Goal: Task Accomplishment & Management: Manage account settings

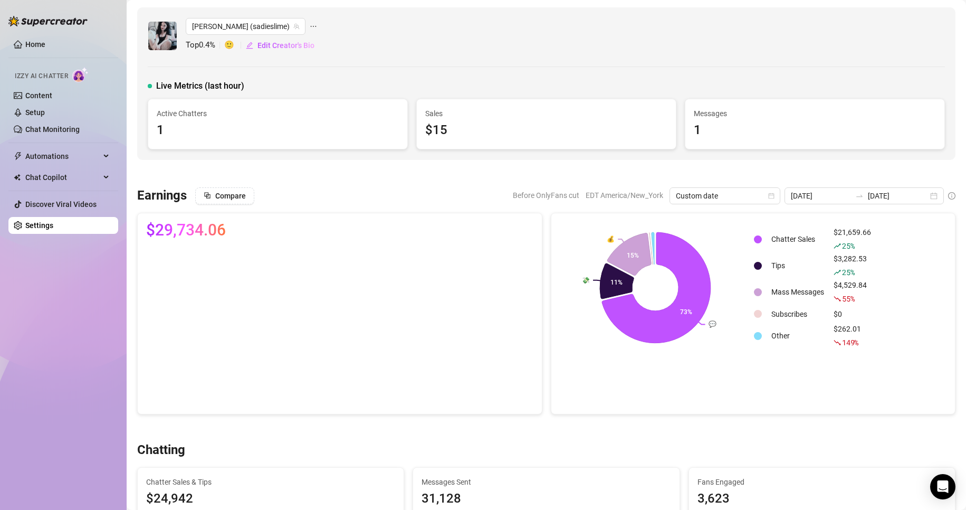
click at [53, 228] on link "Settings" at bounding box center [39, 225] width 28 height 8
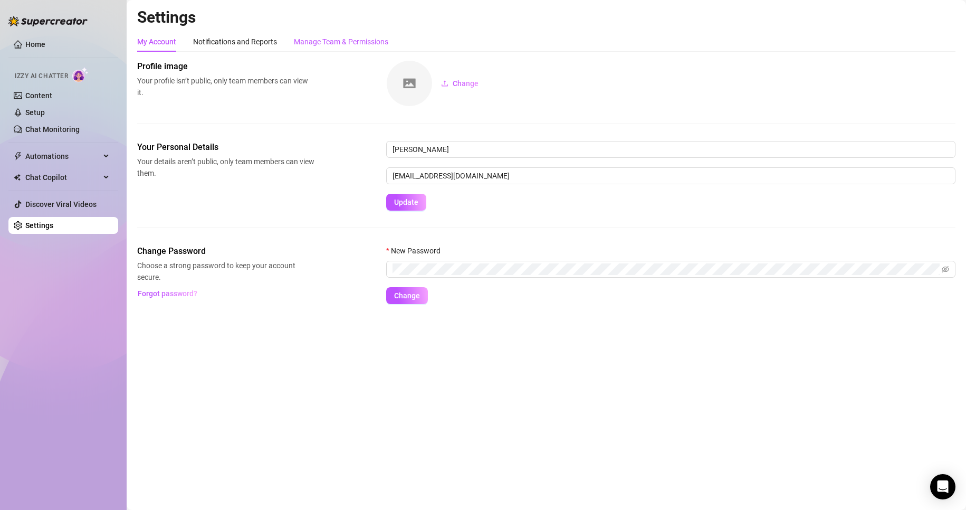
click at [336, 43] on div "Manage Team & Permissions" at bounding box center [341, 42] width 94 height 12
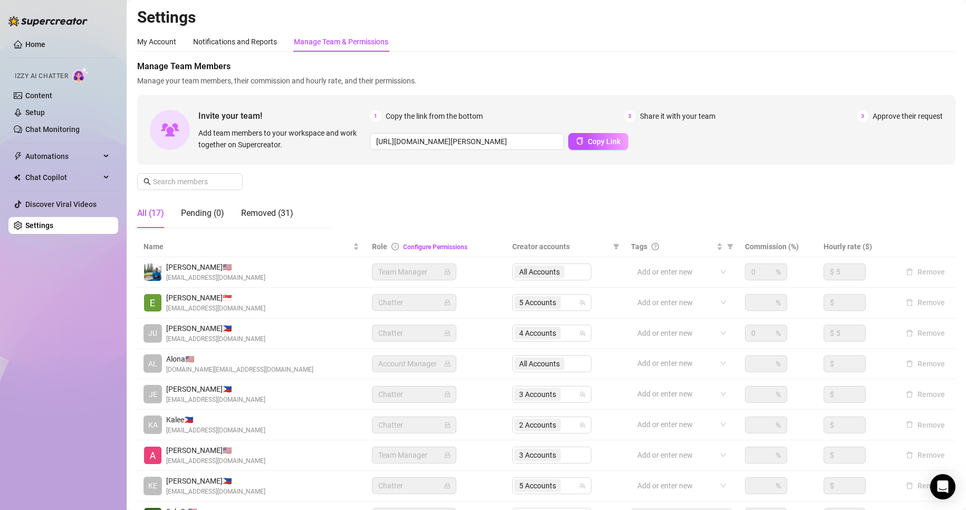
scroll to position [126, 0]
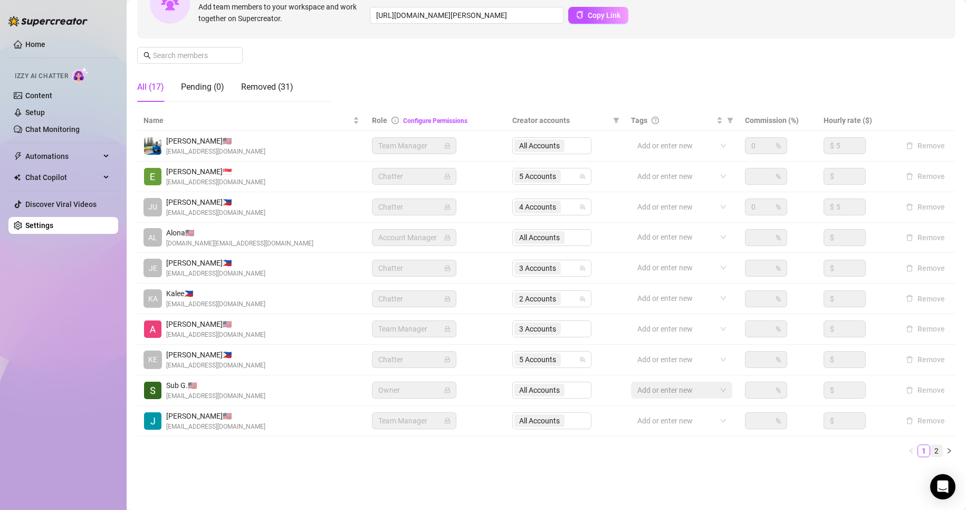
click at [931, 454] on link "2" at bounding box center [937, 451] width 12 height 12
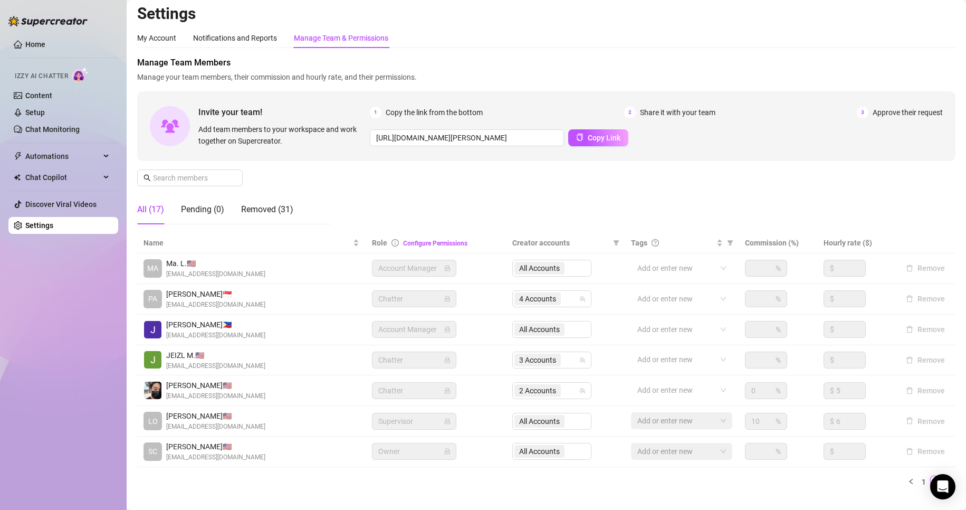
scroll to position [3, 0]
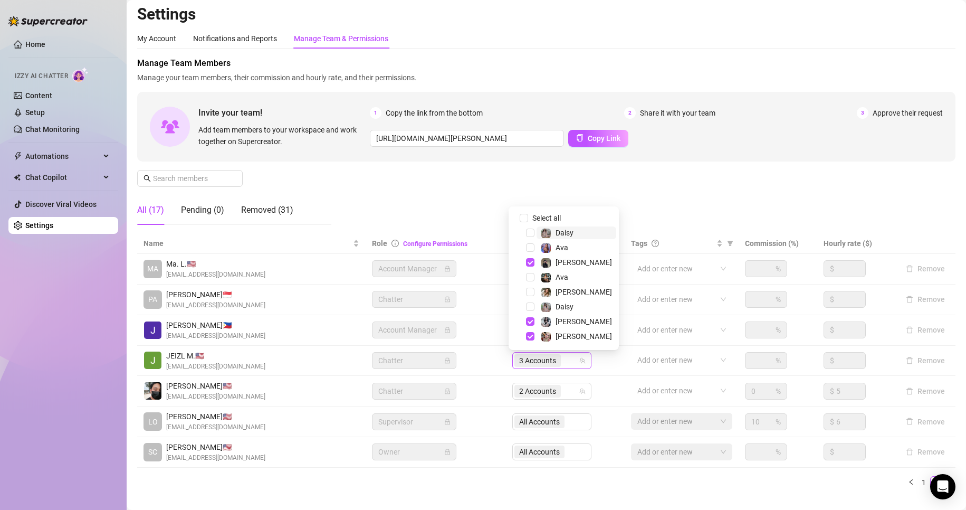
click at [538, 360] on span "3 Accounts" at bounding box center [537, 361] width 37 height 12
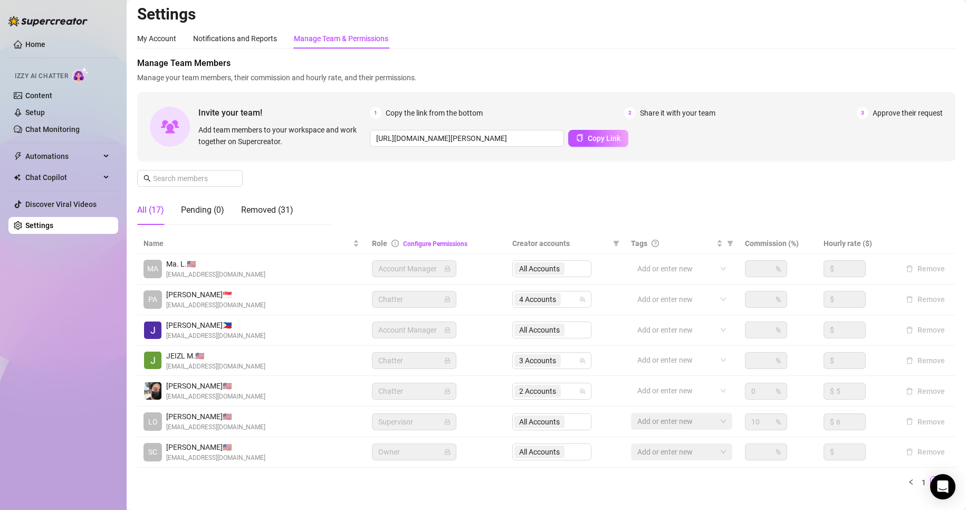
click at [476, 355] on td "Chatter" at bounding box center [436, 361] width 140 height 31
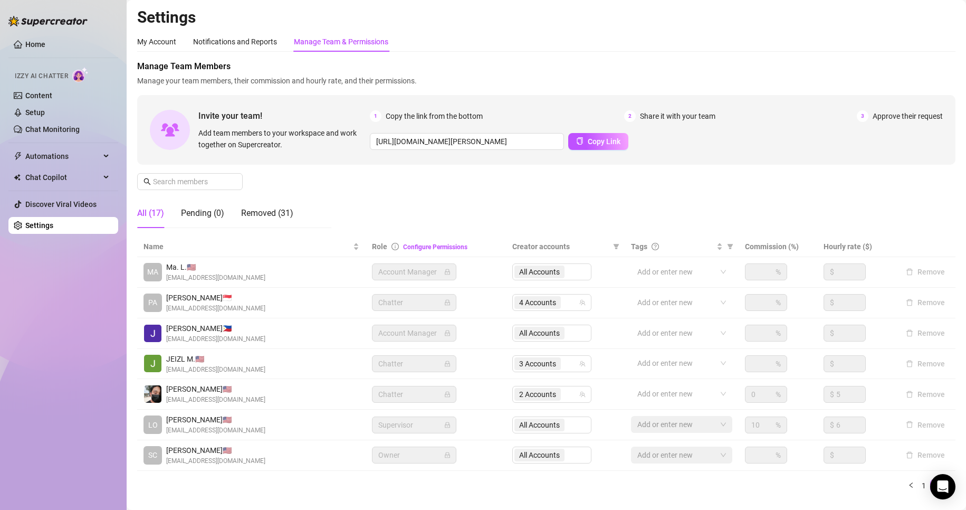
scroll to position [35, 0]
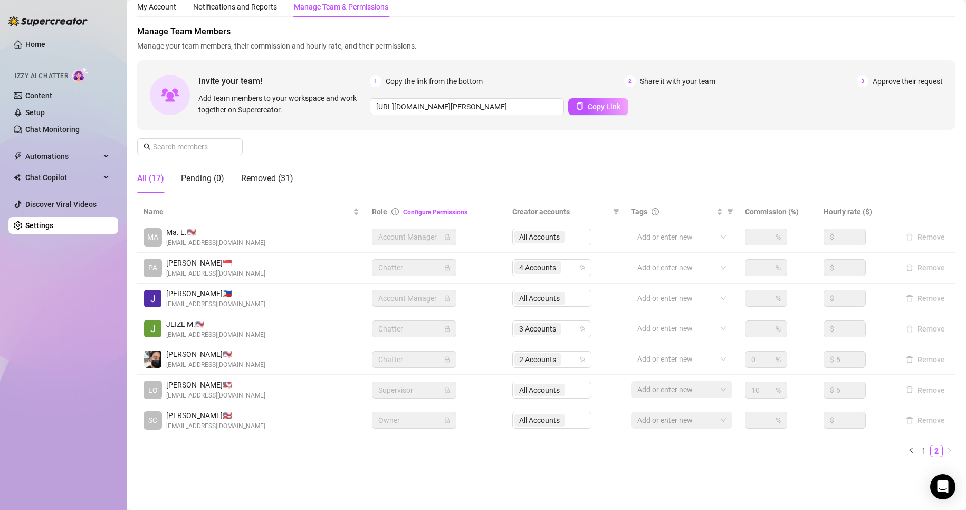
click at [483, 161] on div "Manage Team Members Manage your team members, their commission and hourly rate,…" at bounding box center [546, 113] width 818 height 176
click at [287, 468] on div "Settings My Account Notifications and Reports Manage Team & Permissions Profile…" at bounding box center [546, 225] width 818 height 505
